Goal: Task Accomplishment & Management: Complete application form

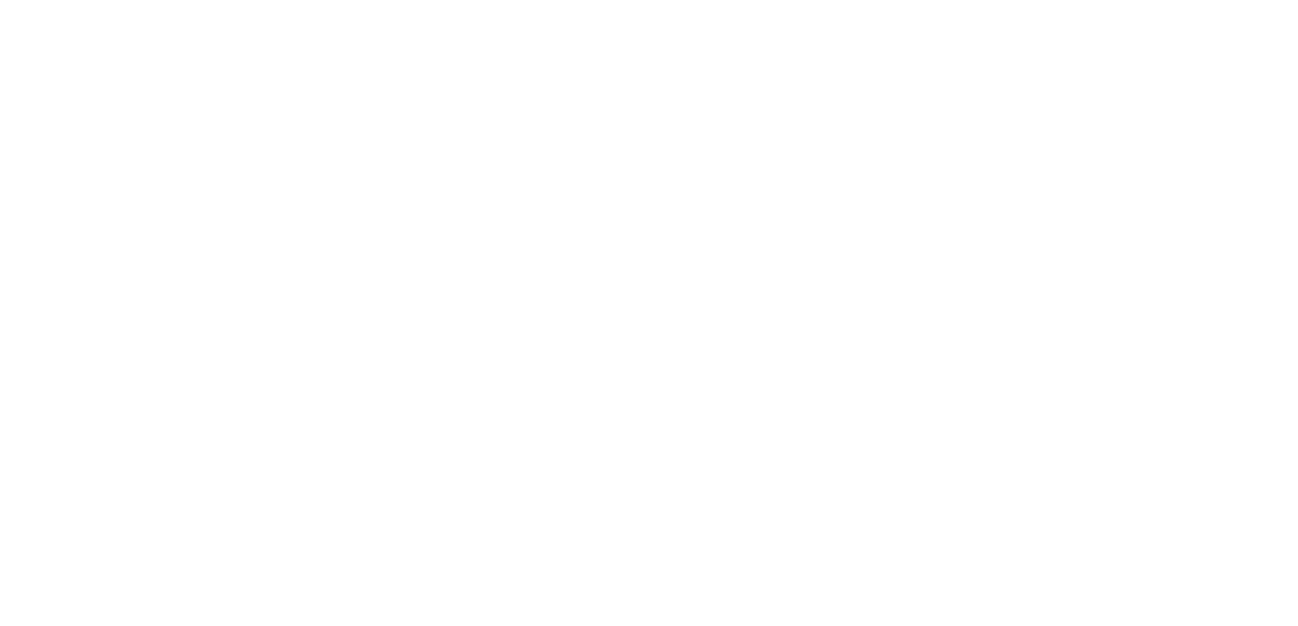
click at [0, 0] on html at bounding box center [0, 0] width 0 height 0
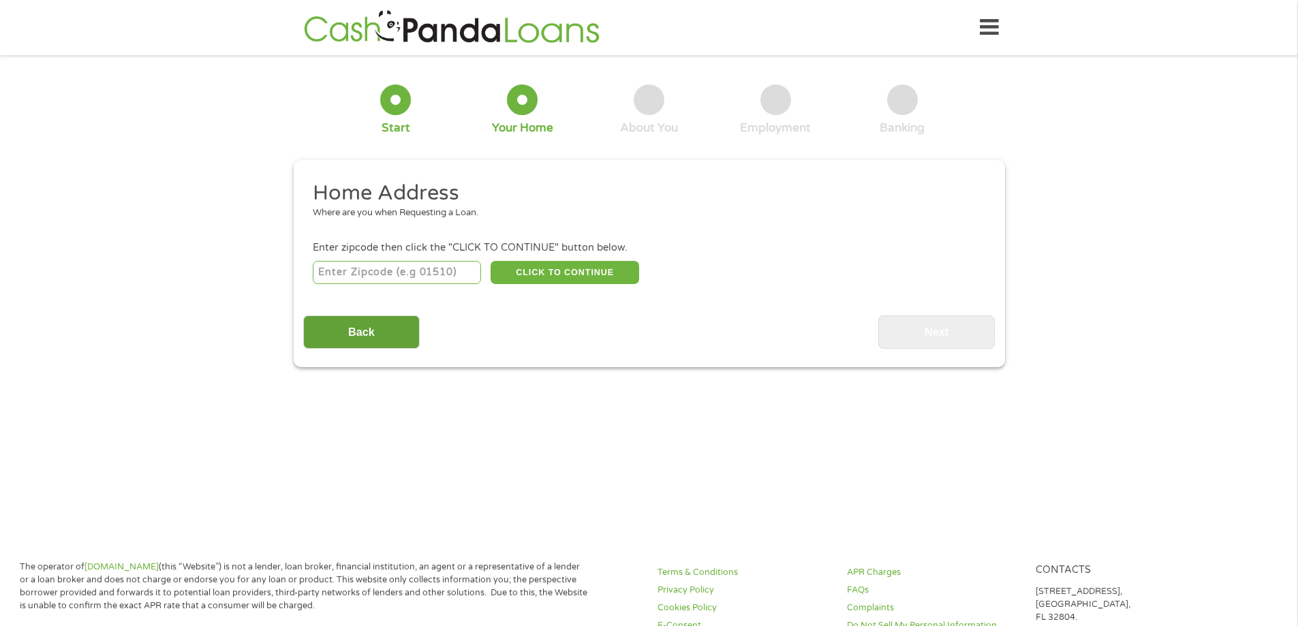
click at [346, 335] on input "Back" at bounding box center [361, 331] width 117 height 33
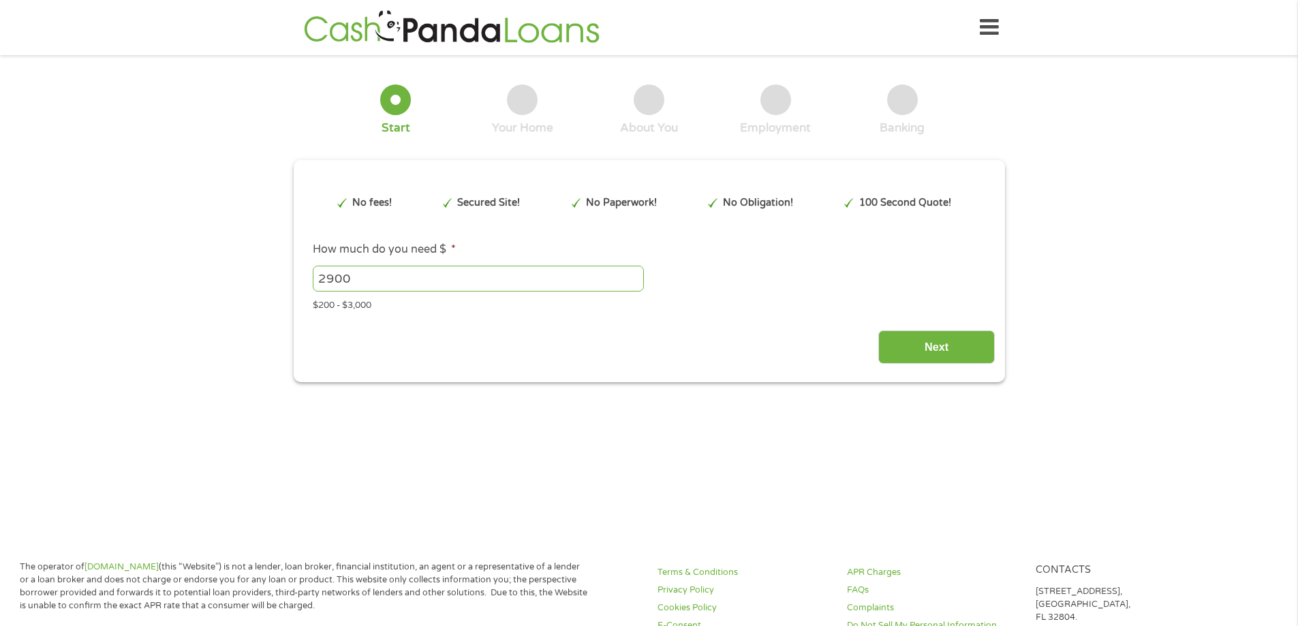
scroll to position [5, 5]
click at [378, 273] on input "2900" at bounding box center [478, 279] width 331 height 26
click at [632, 273] on input "2901" at bounding box center [478, 279] width 331 height 26
click at [633, 283] on input "2900" at bounding box center [478, 279] width 331 height 26
click at [588, 278] on input "2900" at bounding box center [478, 279] width 331 height 26
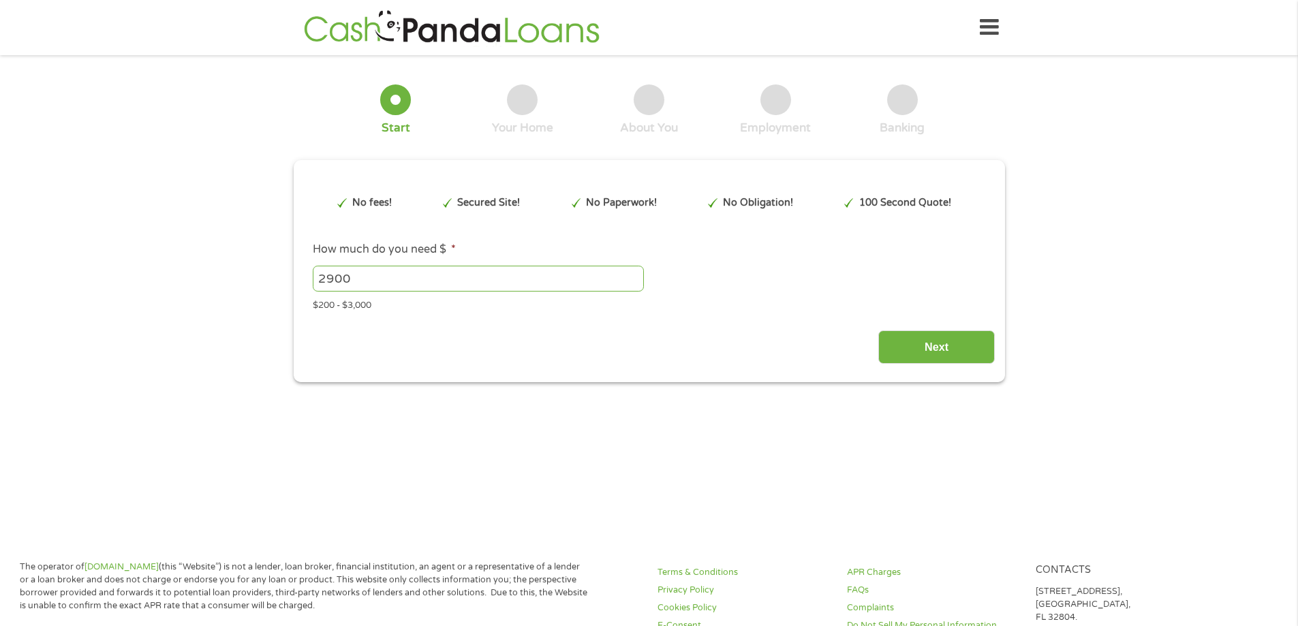
click at [588, 278] on input "2900" at bounding box center [478, 279] width 331 height 26
type input "3000"
click at [940, 354] on input "Next" at bounding box center [936, 346] width 117 height 33
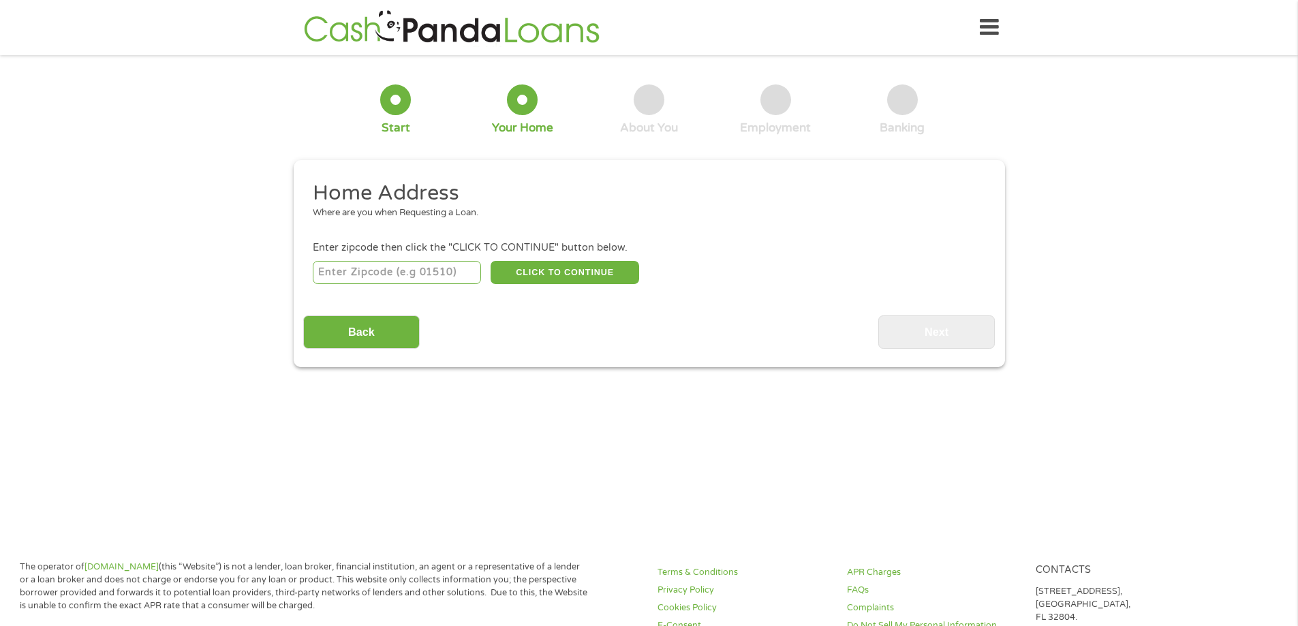
click at [450, 275] on input "number" at bounding box center [397, 272] width 168 height 23
type input "16509"
type input "1"
type input "48066"
click at [596, 281] on button "CLICK TO CONTINUE" at bounding box center [565, 272] width 149 height 23
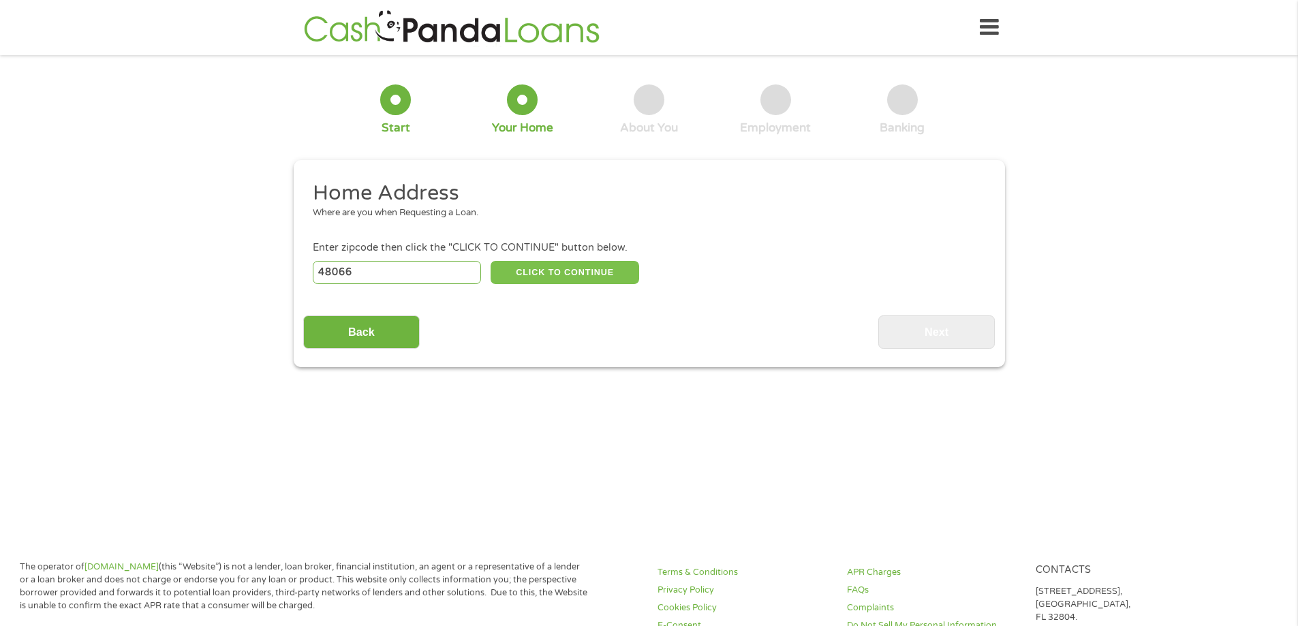
type input "48066"
type input "[GEOGRAPHIC_DATA]"
select select "[US_STATE]"
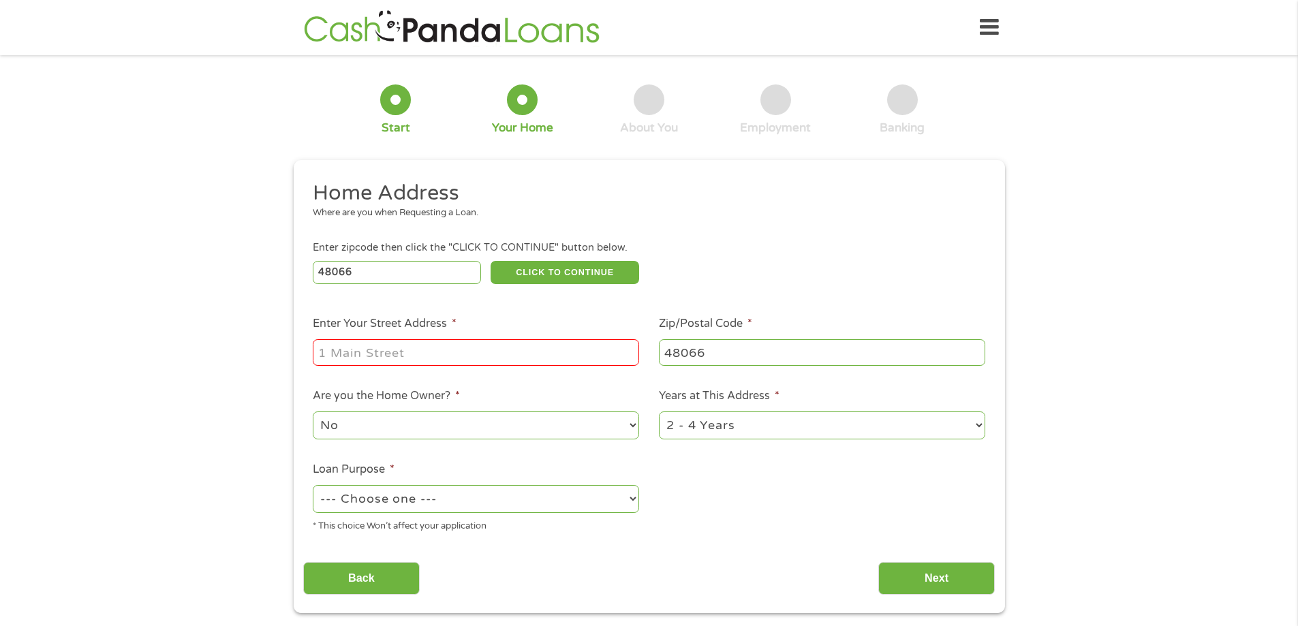
click at [515, 348] on input "Enter Your Street Address *" at bounding box center [476, 352] width 326 height 26
type input "[STREET_ADDRESS][PERSON_NAME]"
click at [725, 425] on select "1 Year or less 1 - 2 Years 2 - 4 Years Over 4 Years" at bounding box center [822, 426] width 326 height 28
select select "60months"
click at [659, 412] on select "1 Year or less 1 - 2 Years 2 - 4 Years Over 4 Years" at bounding box center [822, 426] width 326 height 28
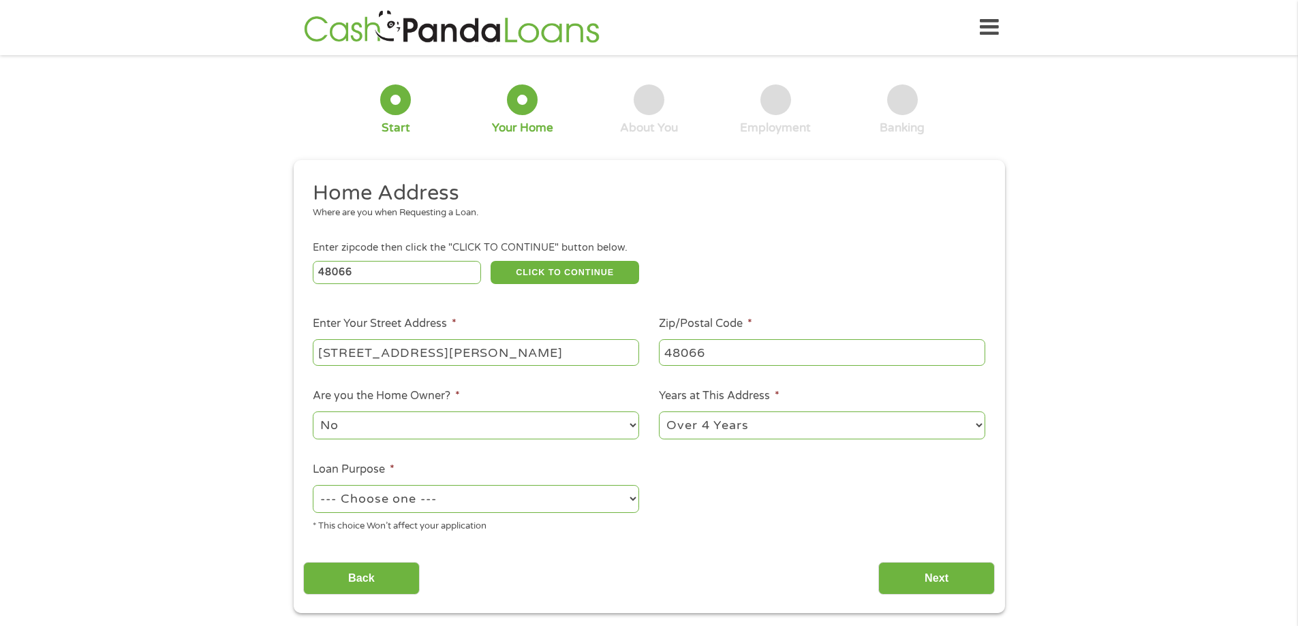
click at [570, 431] on select "No Yes" at bounding box center [476, 426] width 326 height 28
click at [313, 412] on select "No Yes" at bounding box center [476, 426] width 326 height 28
click at [538, 498] on select "--- Choose one --- Pay Bills Debt Consolidation Home Improvement Major Purchase…" at bounding box center [476, 499] width 326 height 28
select select "carloan"
click at [313, 485] on select "--- Choose one --- Pay Bills Debt Consolidation Home Improvement Major Purchase…" at bounding box center [476, 499] width 326 height 28
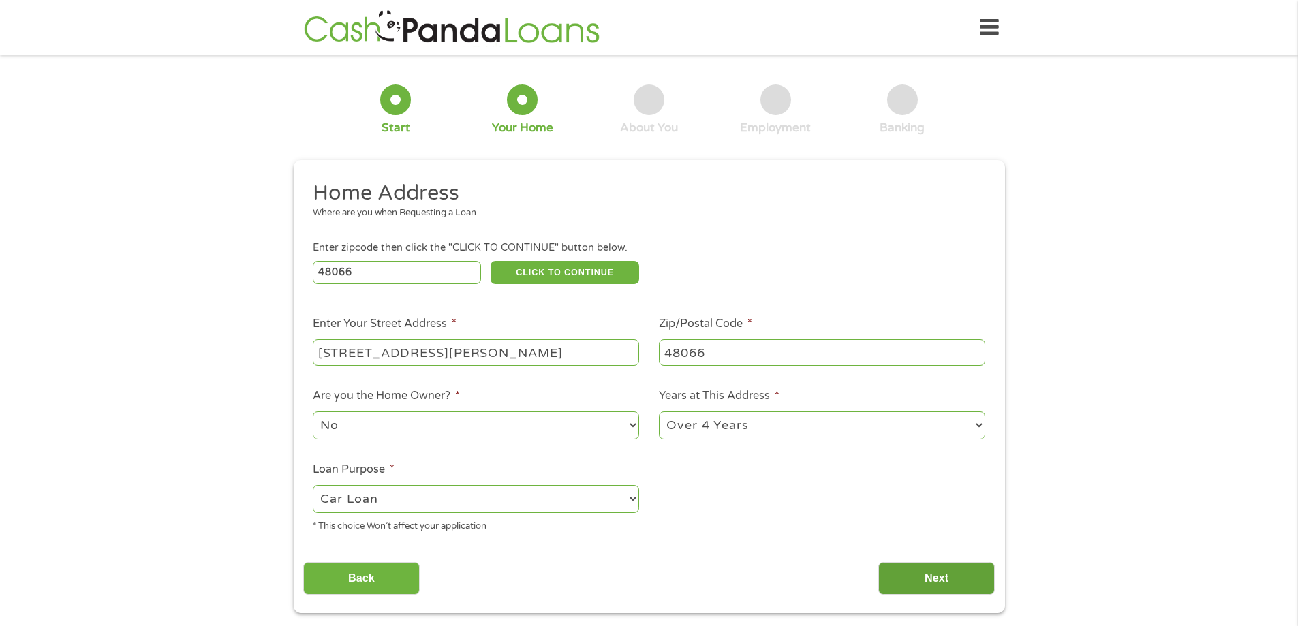
click at [932, 574] on input "Next" at bounding box center [936, 578] width 117 height 33
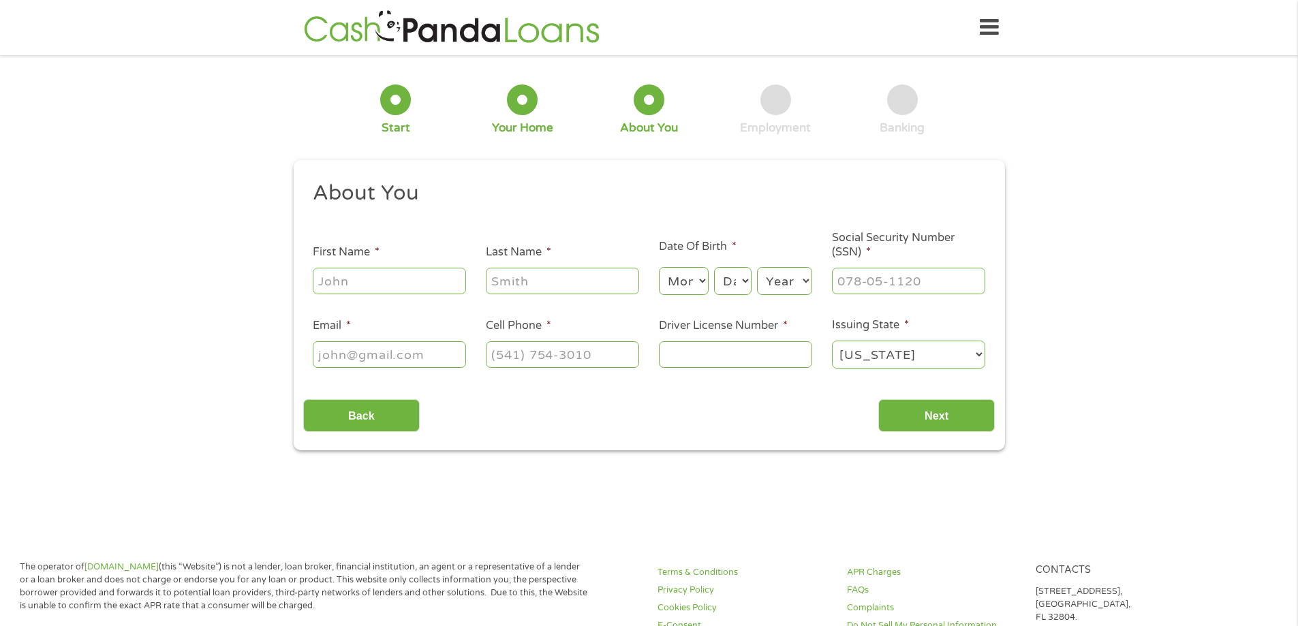
click at [402, 284] on input "First Name *" at bounding box center [389, 281] width 153 height 26
type input "Melody"
type input "[PERSON_NAME]"
click at [673, 285] on select "Month 1 2 3 4 5 6 7 8 9 10 11 12" at bounding box center [684, 281] width 50 height 28
select select "5"
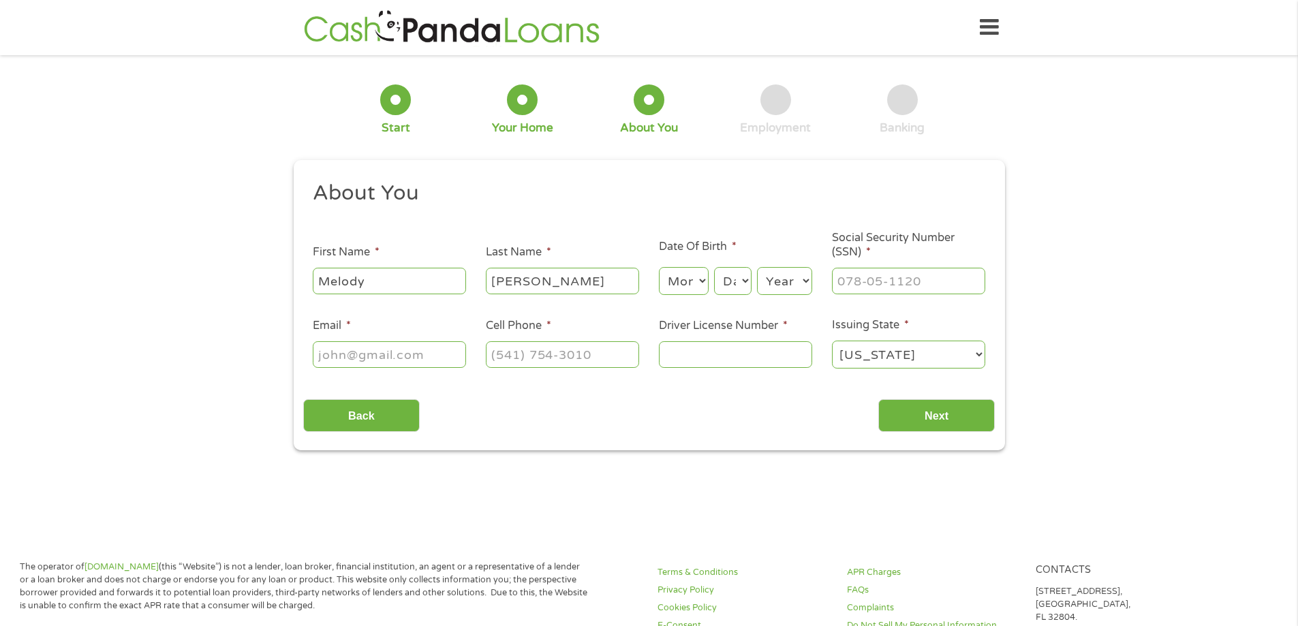
click at [659, 267] on select "Month 1 2 3 4 5 6 7 8 9 10 11 12" at bounding box center [684, 281] width 50 height 28
click at [738, 277] on select "Day 1 2 3 4 5 6 7 8 9 10 11 12 13 14 15 16 17 18 19 20 21 22 23 24 25 26 27 28 …" at bounding box center [732, 281] width 37 height 28
select select "1"
click at [714, 267] on select "Day 1 2 3 4 5 6 7 8 9 10 11 12 13 14 15 16 17 18 19 20 21 22 23 24 25 26 27 28 …" at bounding box center [732, 281] width 37 height 28
click at [795, 283] on select "Year [DATE] 2006 2005 2004 2003 2002 2001 2000 1999 1998 1997 1996 1995 1994 19…" at bounding box center [784, 281] width 55 height 28
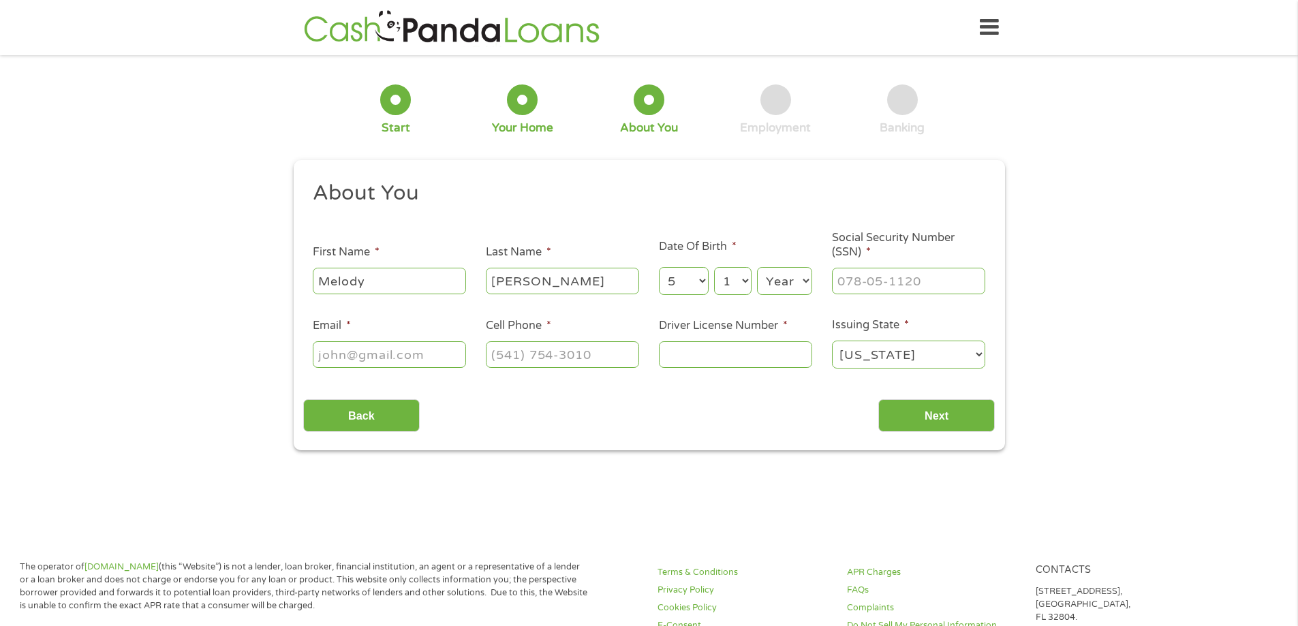
select select "1975"
click at [757, 267] on select "Year [DATE] 2006 2005 2004 2003 2002 2001 2000 1999 1998 1997 1996 1995 1994 19…" at bounding box center [784, 281] width 55 height 28
click at [875, 278] on input "___-__-____" at bounding box center [908, 281] width 153 height 26
type input "367-04-8335"
click at [392, 360] on input "Email *" at bounding box center [389, 354] width 153 height 26
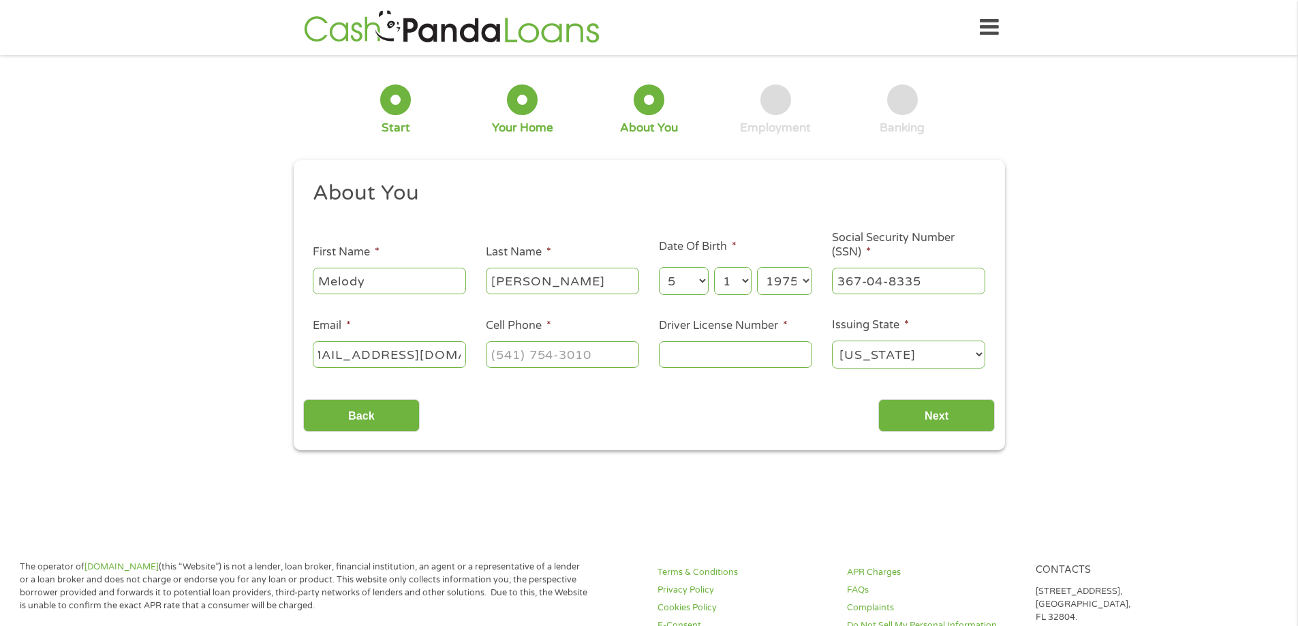
scroll to position [0, 37]
type input "[EMAIL_ADDRESS][DOMAIN_NAME]"
type input "[PHONE_NUMBER]"
type input "B620599549334"
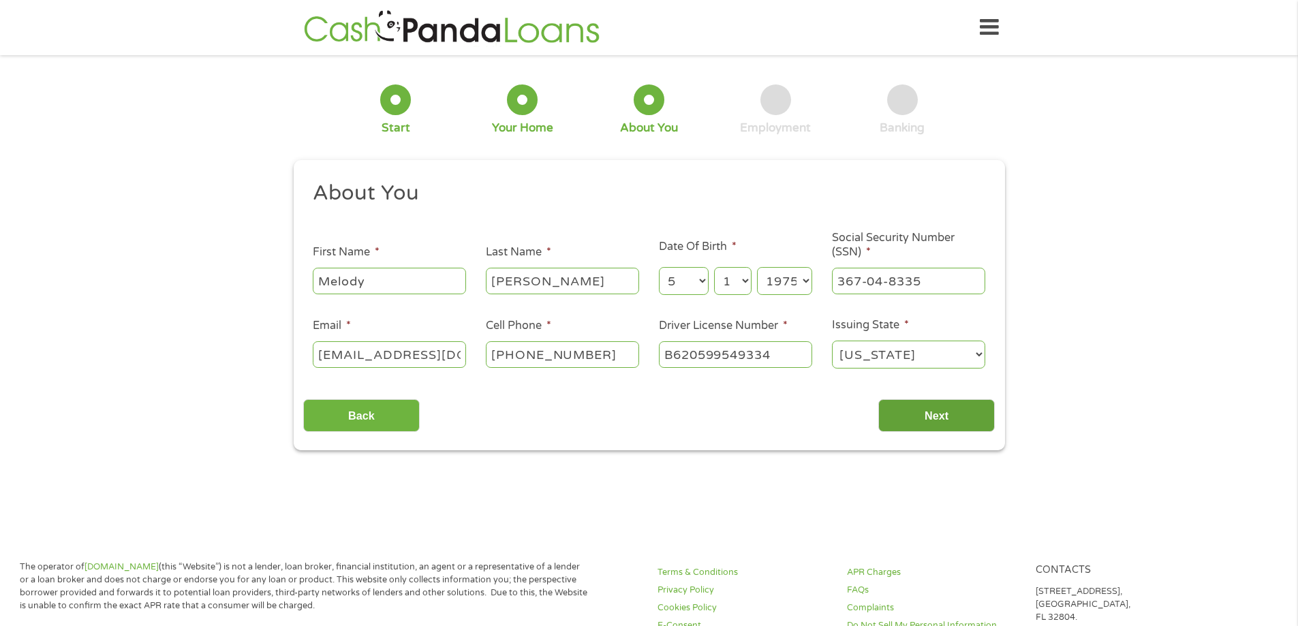
click at [923, 408] on input "Next" at bounding box center [936, 415] width 117 height 33
click at [921, 410] on input "Next" at bounding box center [936, 415] width 117 height 33
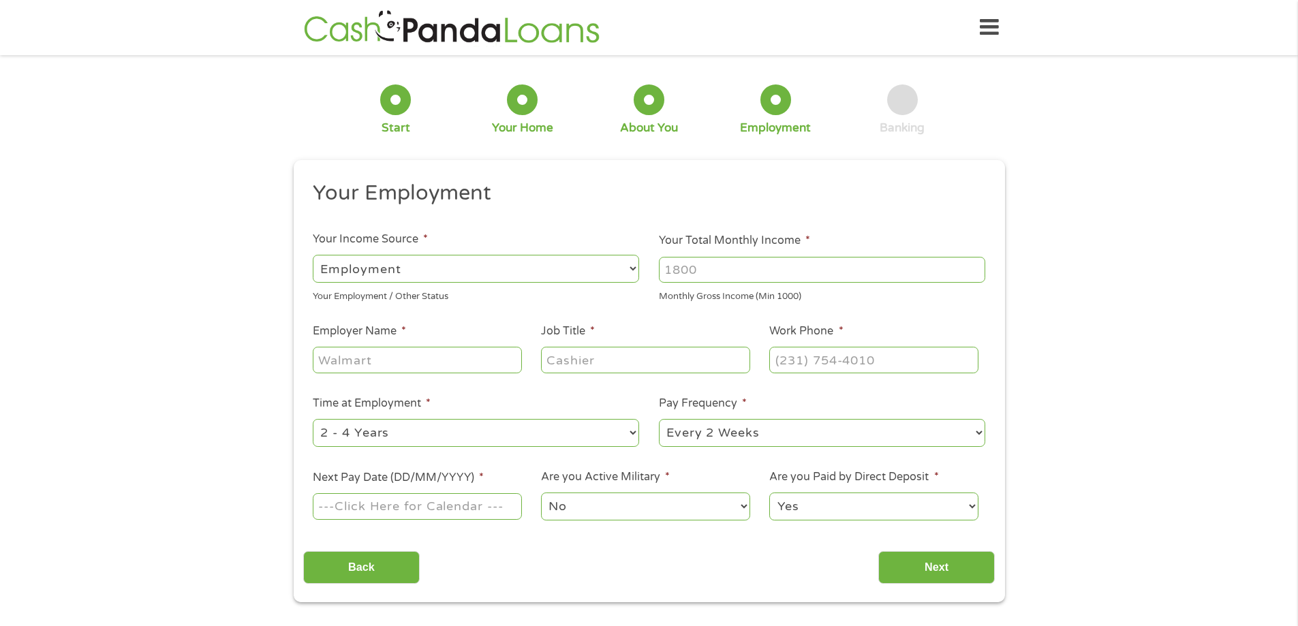
scroll to position [5, 5]
click at [692, 268] on input "Your Total Monthly Income *" at bounding box center [822, 270] width 326 height 26
type input "6000"
click at [498, 362] on input "Employer Name *" at bounding box center [417, 360] width 209 height 26
type input "[GEOGRAPHIC_DATA]"
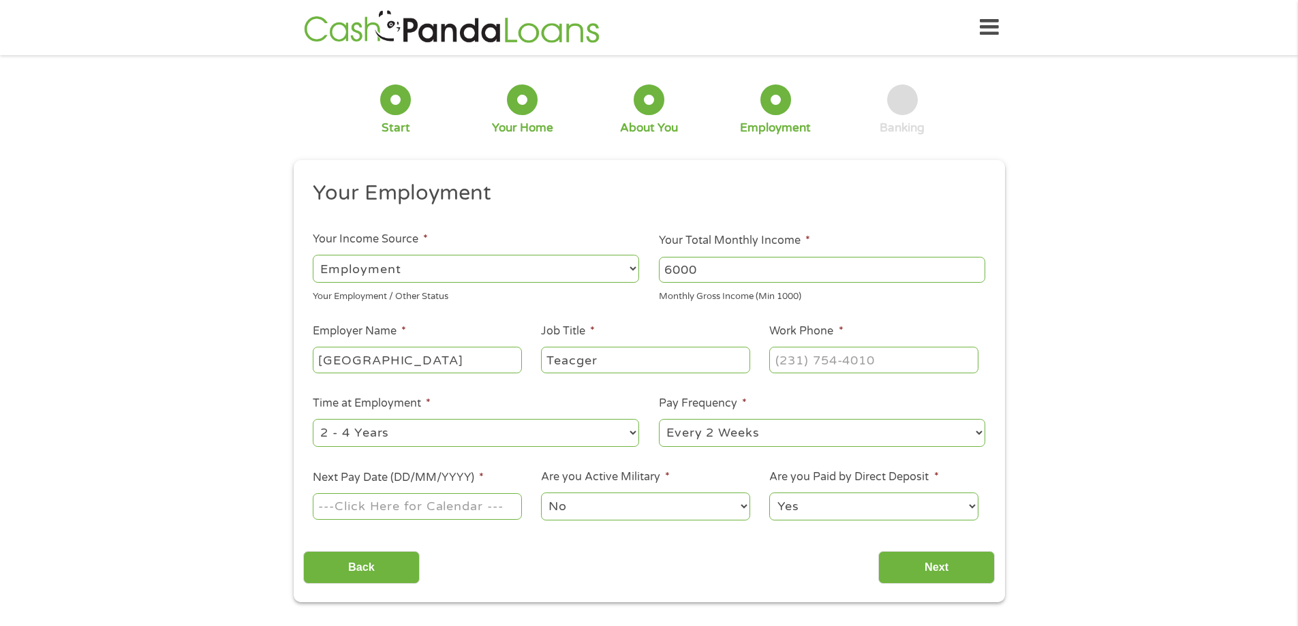
type input "Teacger"
type input "[PHONE_NUMBER]"
select select "60months"
type input "[DATE]"
click at [905, 568] on input "Next" at bounding box center [936, 567] width 117 height 33
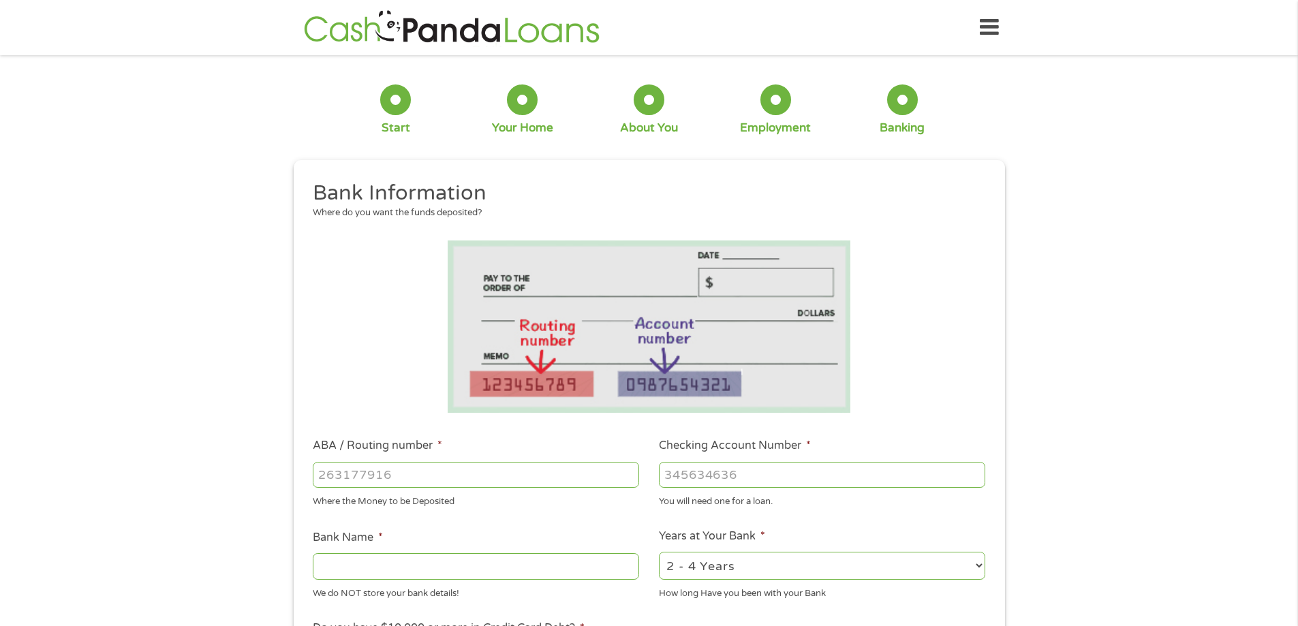
click at [529, 485] on input "ABA / Routing number *" at bounding box center [476, 475] width 326 height 26
type input "072000805"
type input "BANK OF AMERICA NA"
type input "072000805"
type input "375028309191"
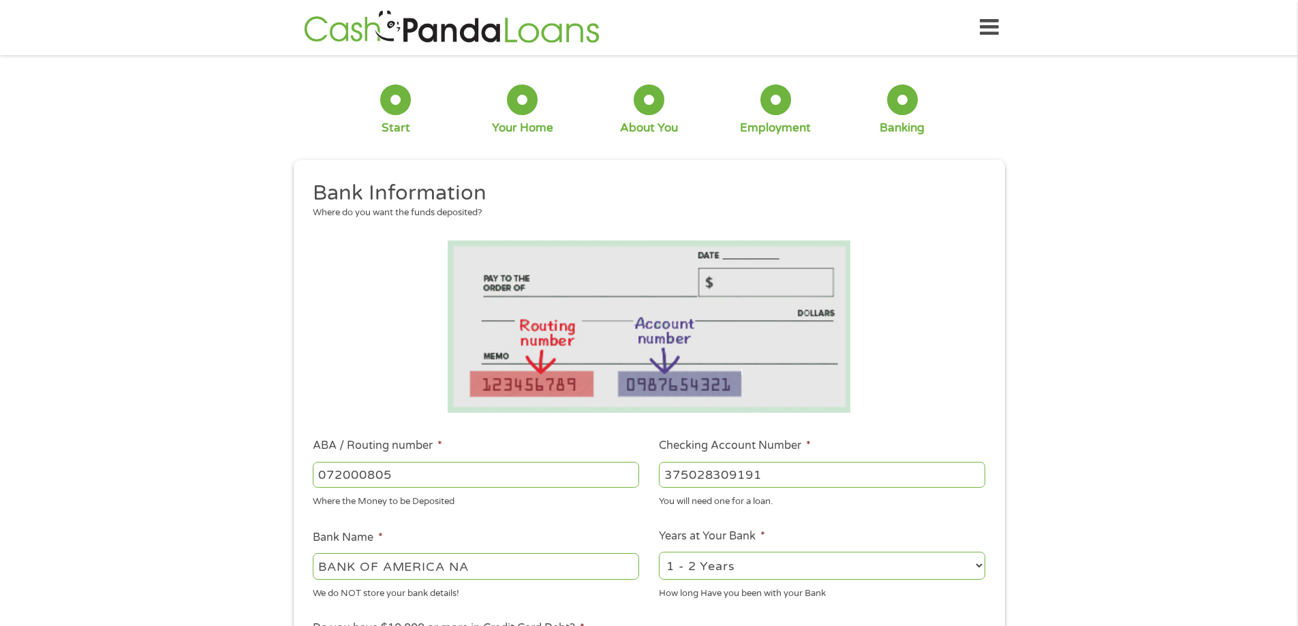
select select "60months"
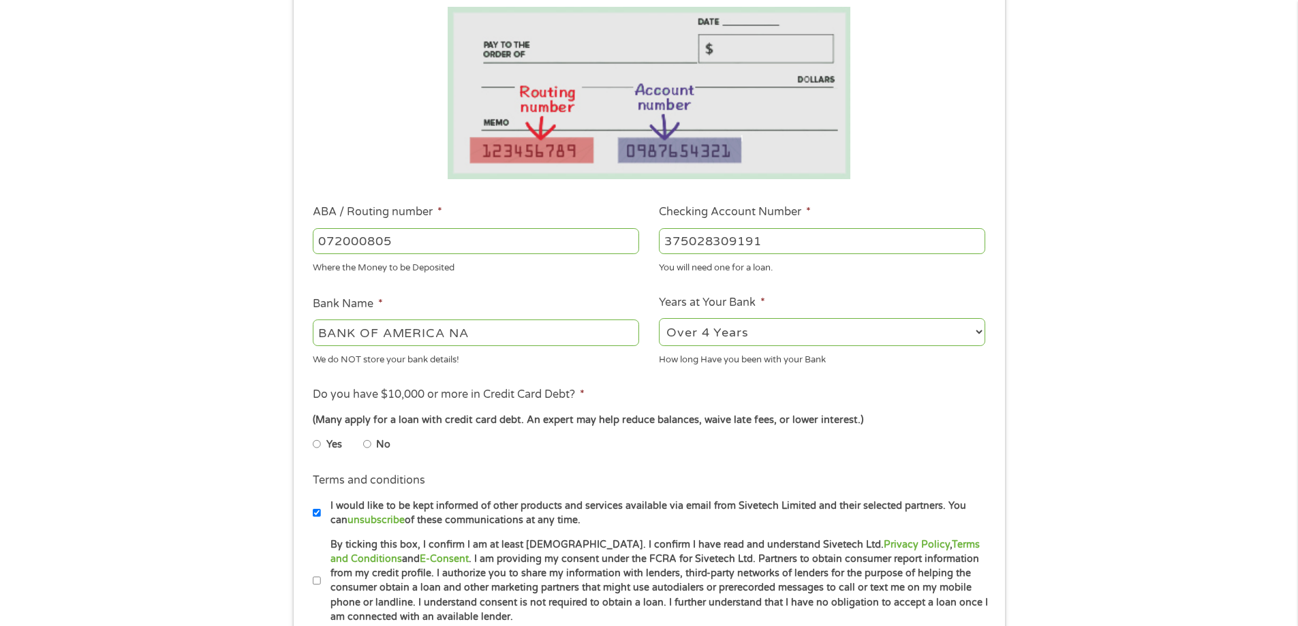
scroll to position [234, 0]
click at [367, 445] on input "No" at bounding box center [367, 444] width 8 height 22
radio input "true"
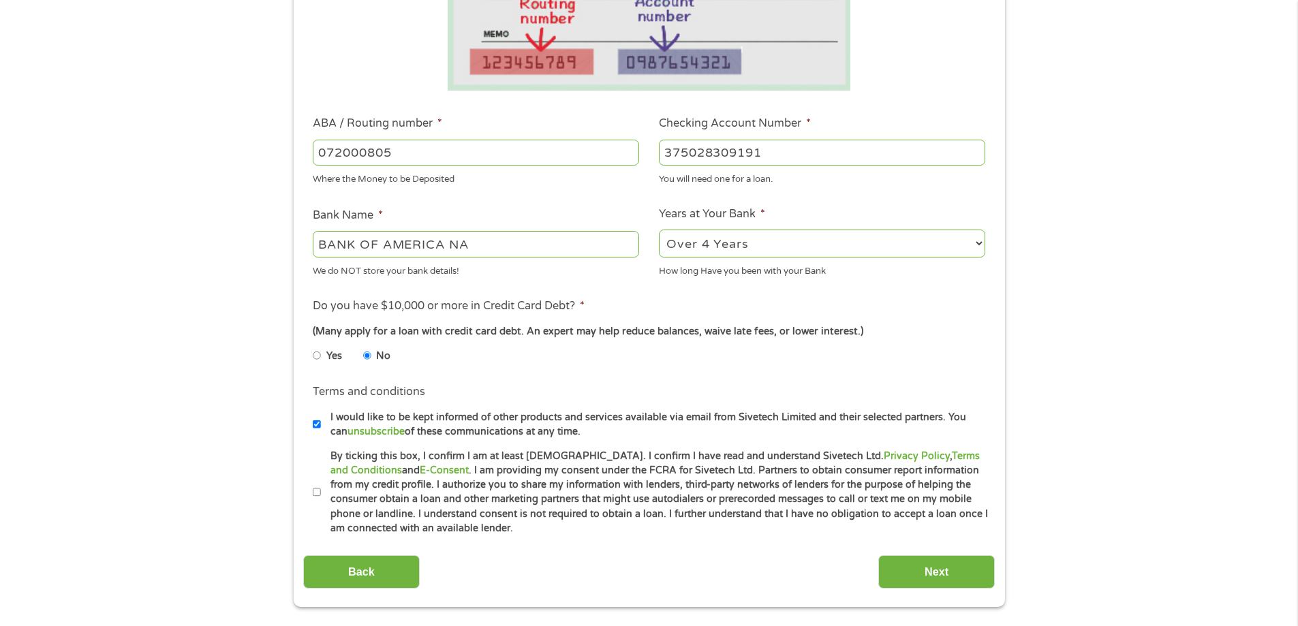
scroll to position [326, 0]
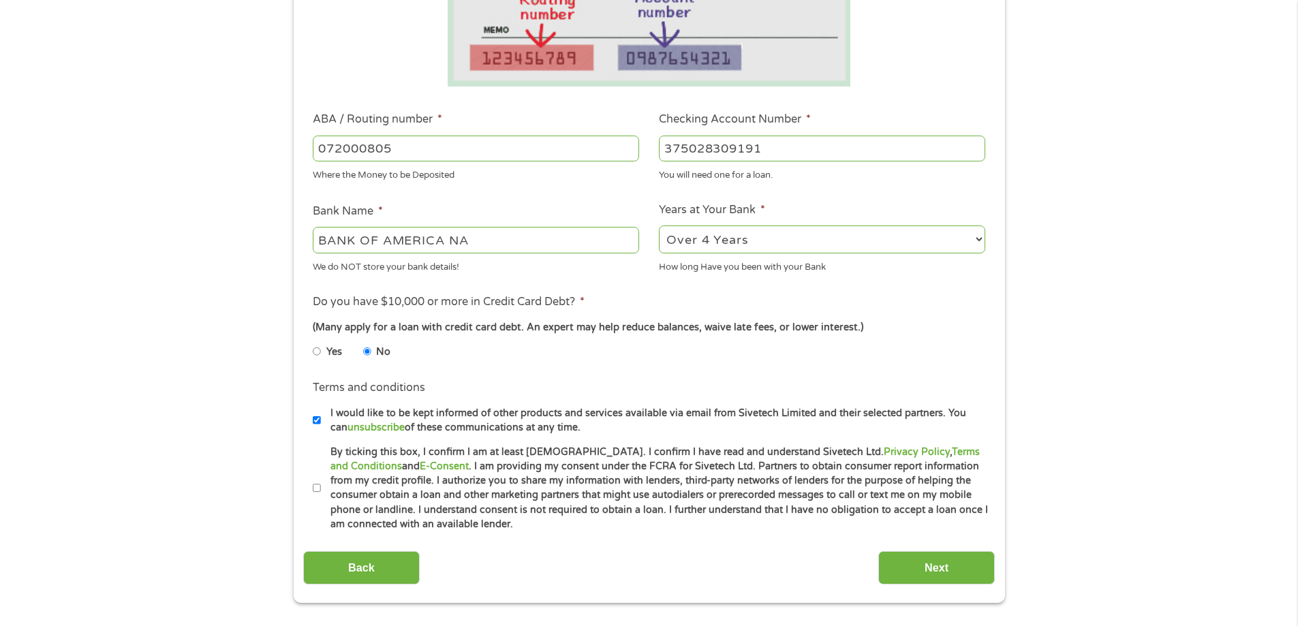
click at [315, 421] on input "I would like to be kept informed of other products and services available via e…" at bounding box center [317, 421] width 8 height 22
checkbox input "false"
click at [316, 489] on input "By ticking this box, I confirm I am at least [DEMOGRAPHIC_DATA]. I confirm I ha…" at bounding box center [317, 489] width 8 height 22
checkbox input "true"
click at [944, 568] on input "Next" at bounding box center [936, 567] width 117 height 33
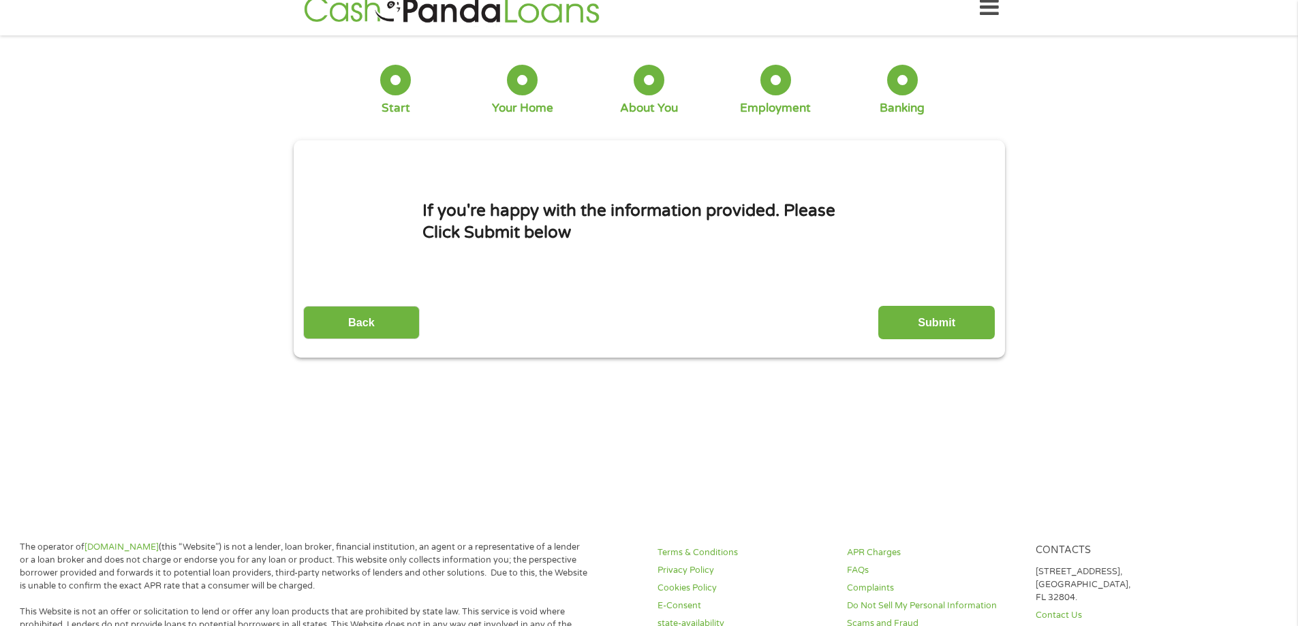
scroll to position [0, 0]
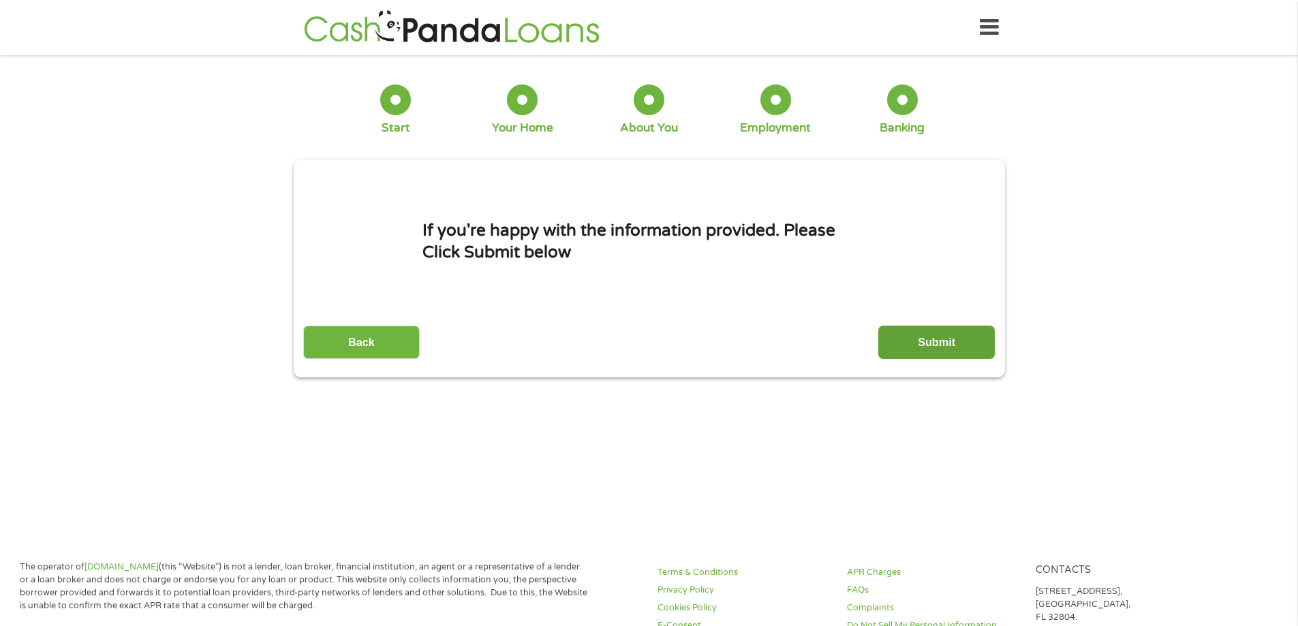
click at [962, 343] on input "Submit" at bounding box center [936, 342] width 117 height 33
